Goal: Task Accomplishment & Management: Manage account settings

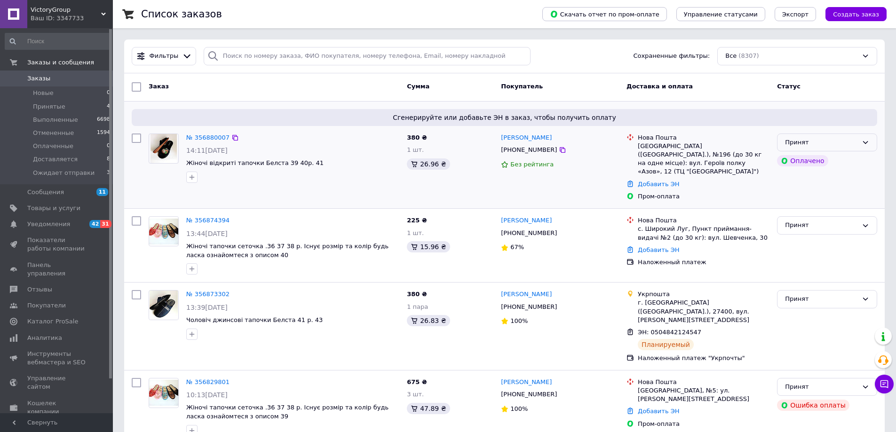
click at [838, 144] on div "Принят" at bounding box center [821, 143] width 73 height 10
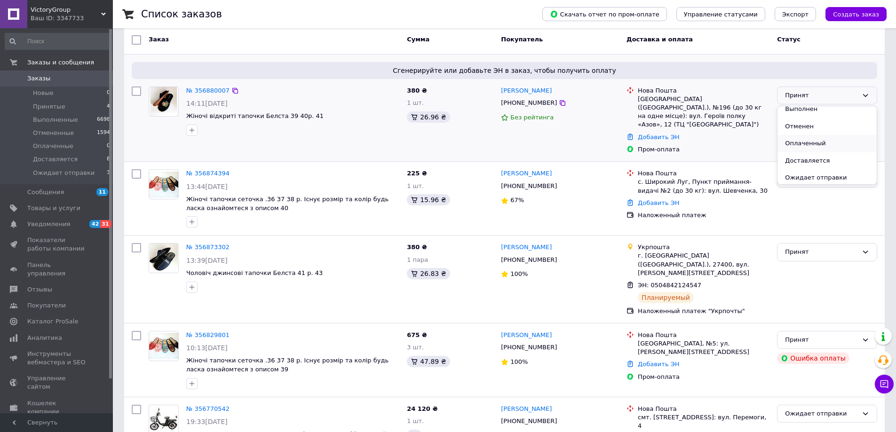
scroll to position [8, 0]
click at [819, 177] on li "Ожидает отправки" at bounding box center [826, 175] width 99 height 17
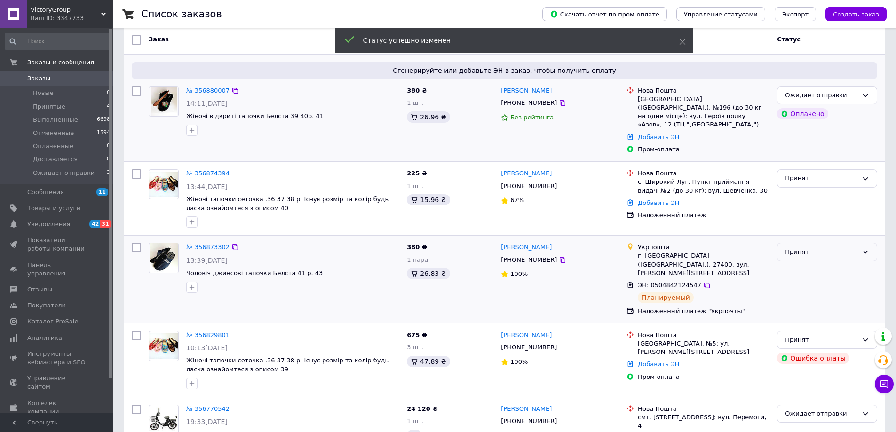
click at [800, 247] on div "Принят" at bounding box center [821, 252] width 73 height 10
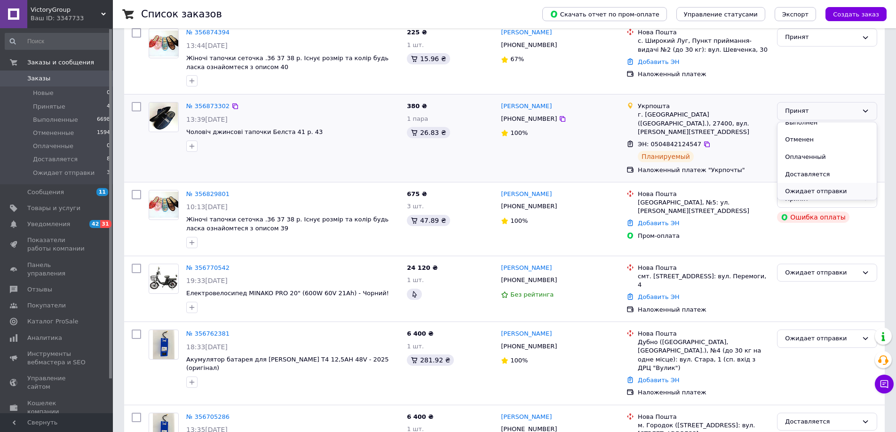
click at [815, 183] on li "Ожидает отправки" at bounding box center [826, 191] width 99 height 17
click at [815, 194] on div "Принят" at bounding box center [821, 199] width 73 height 10
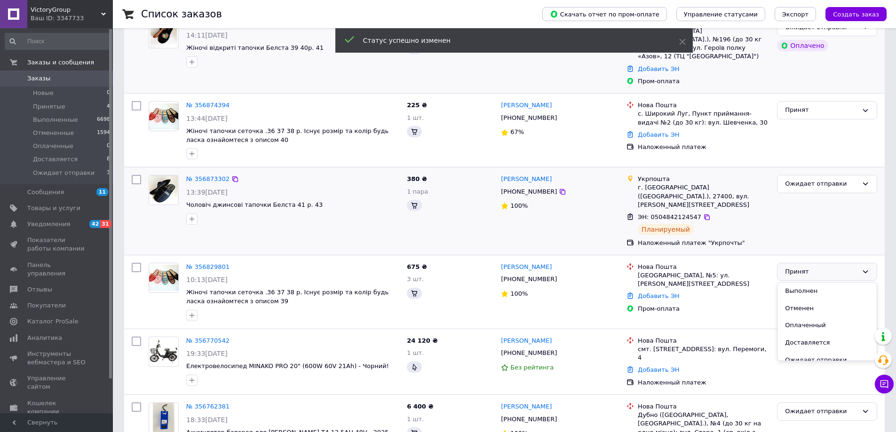
scroll to position [0, 0]
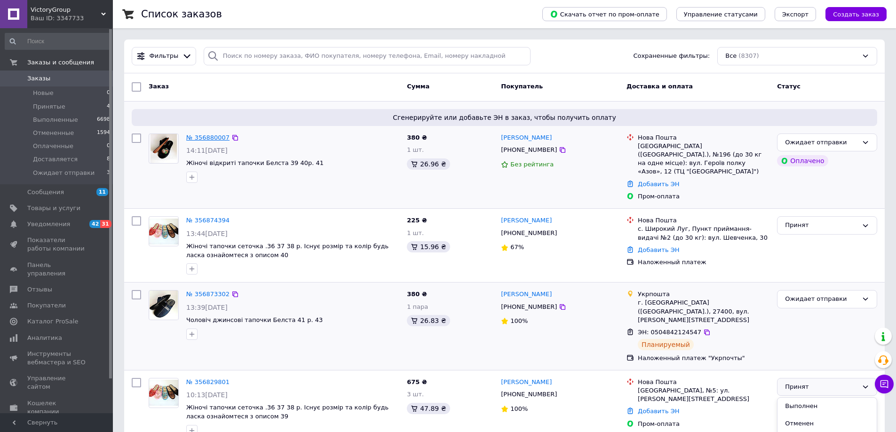
click at [217, 134] on link "№ 356880007" at bounding box center [207, 137] width 43 height 7
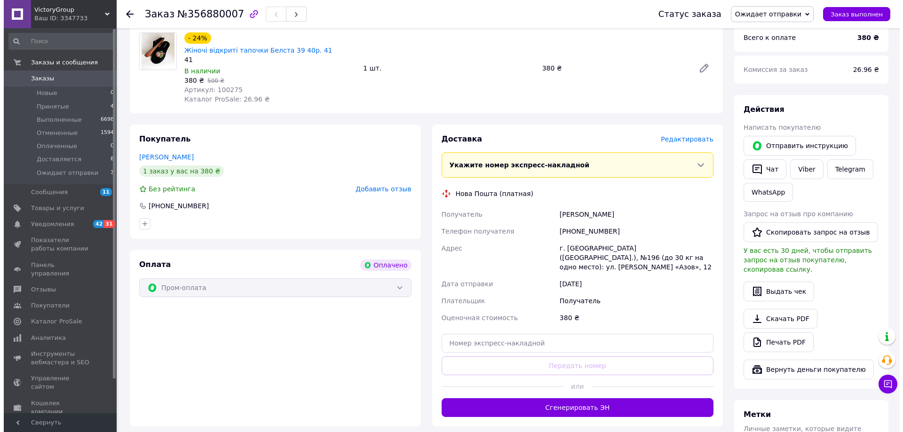
scroll to position [303, 0]
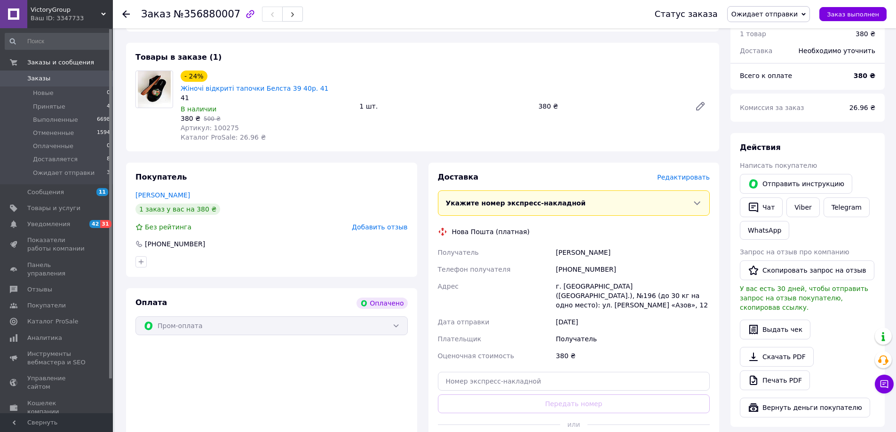
click at [672, 174] on span "Редактировать" at bounding box center [683, 178] width 53 height 8
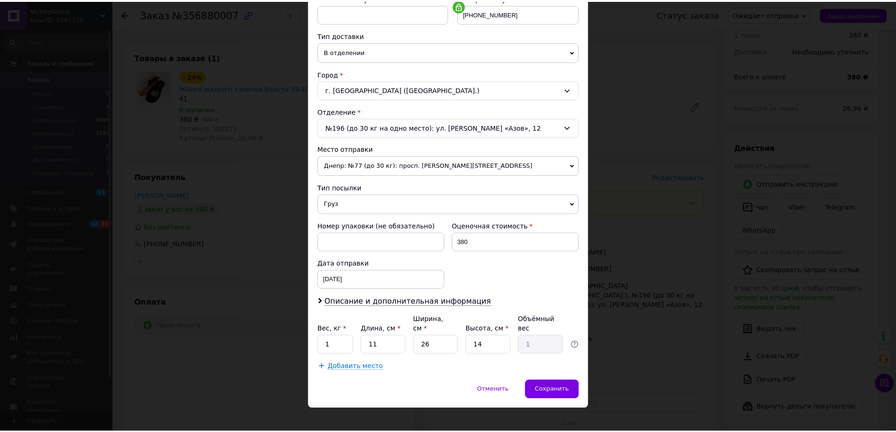
scroll to position [192, 0]
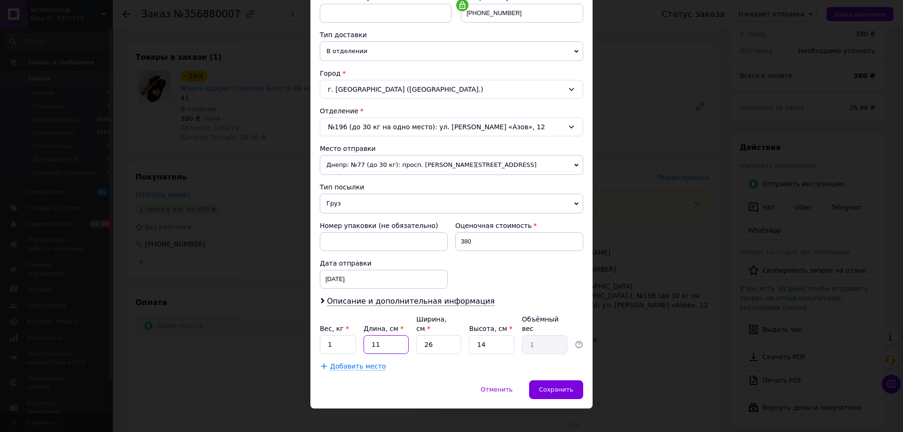
click at [380, 336] on input "11" at bounding box center [386, 344] width 45 height 19
type input "1"
type input "0.1"
type input "3"
type input "0.27"
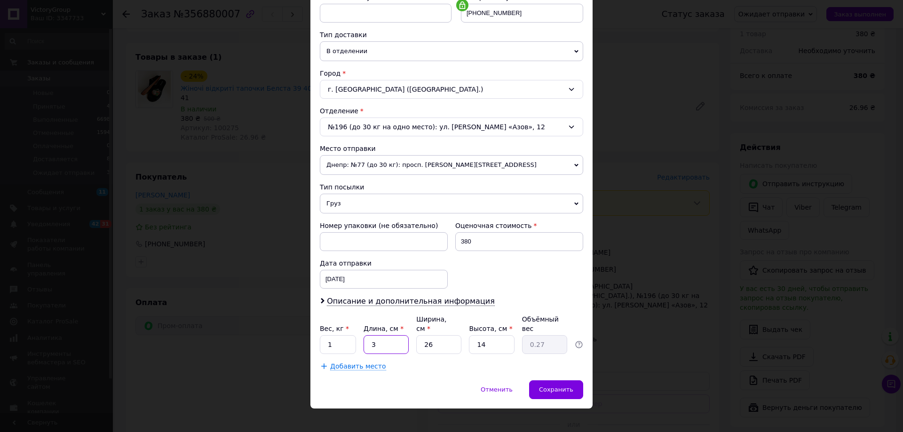
type input "30"
type input "2.73"
type input "30"
click at [431, 337] on input "26" at bounding box center [438, 344] width 45 height 19
type input "2"
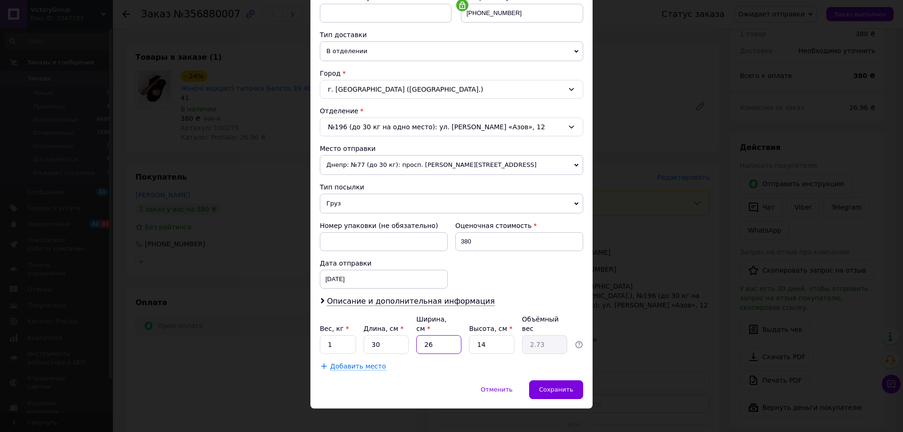
type input "0.21"
type input "24"
type input "2.52"
type input "24"
click at [487, 336] on input "14" at bounding box center [491, 344] width 45 height 19
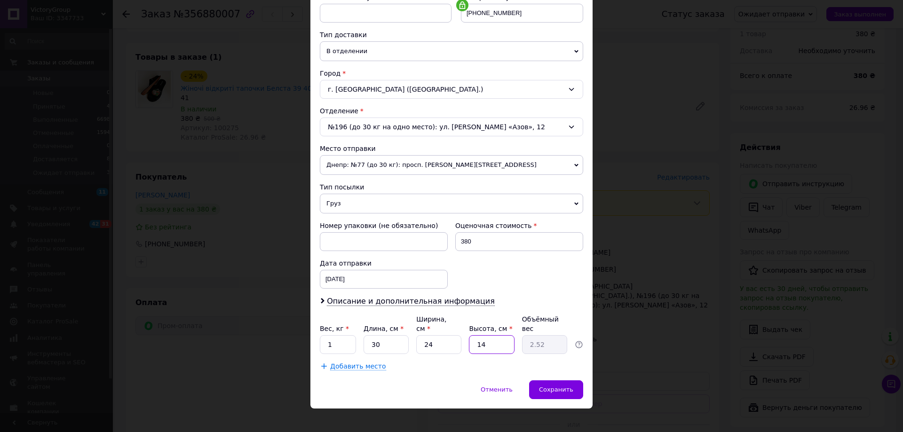
type input "1"
type input "0.18"
type input "9"
type input "1.62"
type input "9"
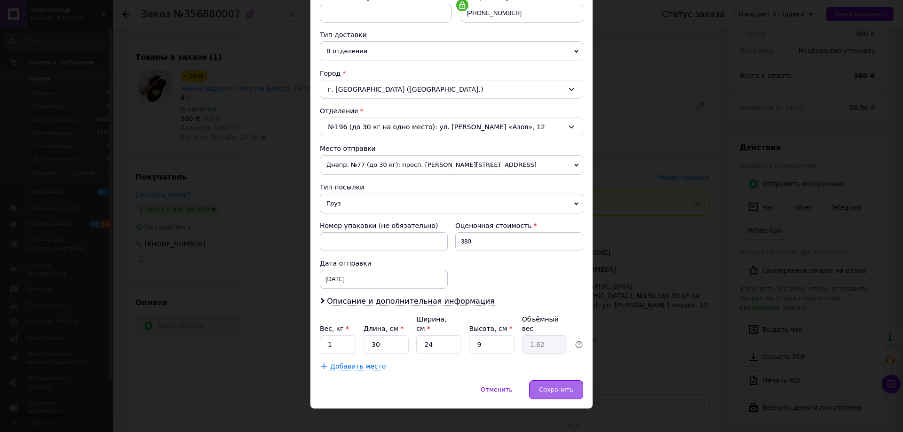
click at [562, 386] on span "Сохранить" at bounding box center [556, 389] width 34 height 7
